Goal: Navigation & Orientation: Find specific page/section

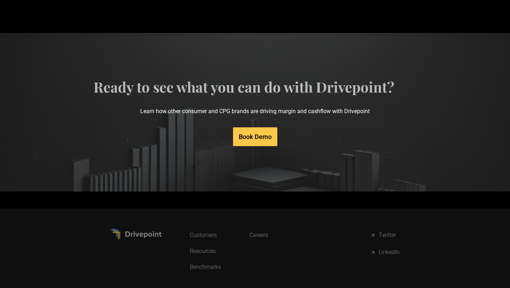
scroll to position [3610, 0]
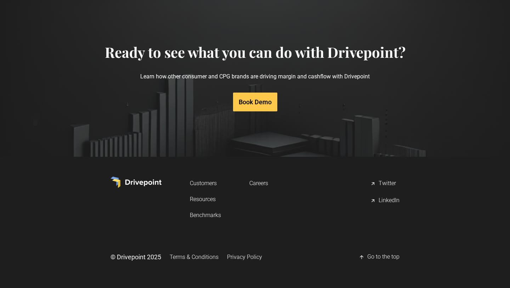
click at [209, 257] on link "Terms & Conditions" at bounding box center [194, 256] width 49 height 13
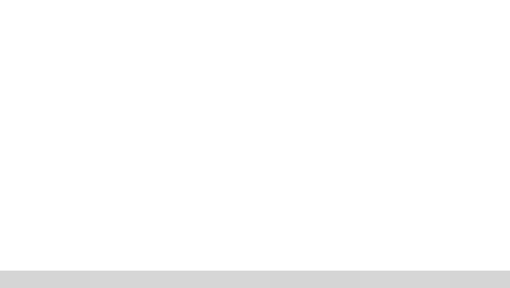
scroll to position [987, 0]
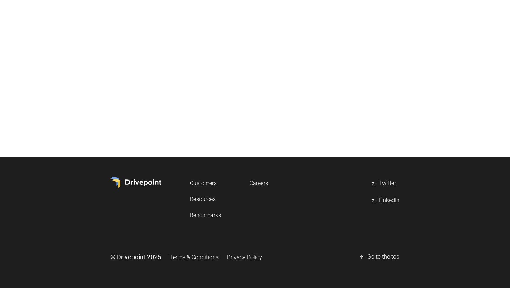
click at [246, 258] on link "Privacy Policy" at bounding box center [244, 257] width 35 height 13
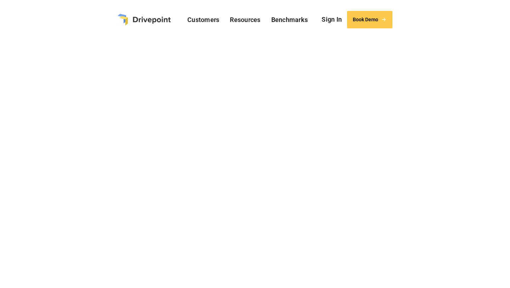
click at [161, 24] on img "home" at bounding box center [144, 20] width 53 height 12
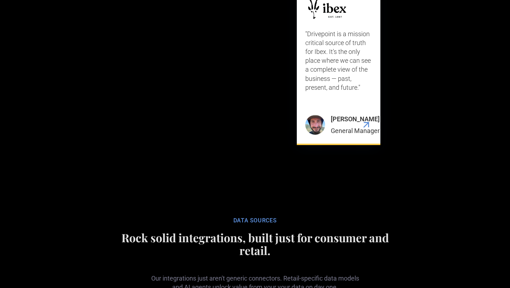
scroll to position [3635, 0]
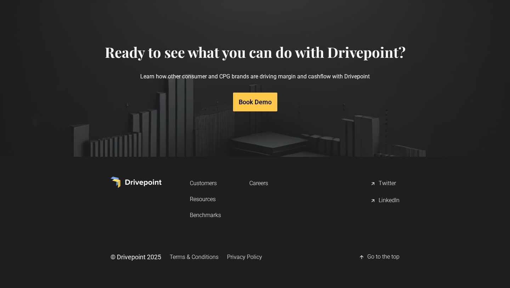
click at [388, 183] on div "Twitter" at bounding box center [387, 183] width 17 height 9
